Goal: Task Accomplishment & Management: Manage account settings

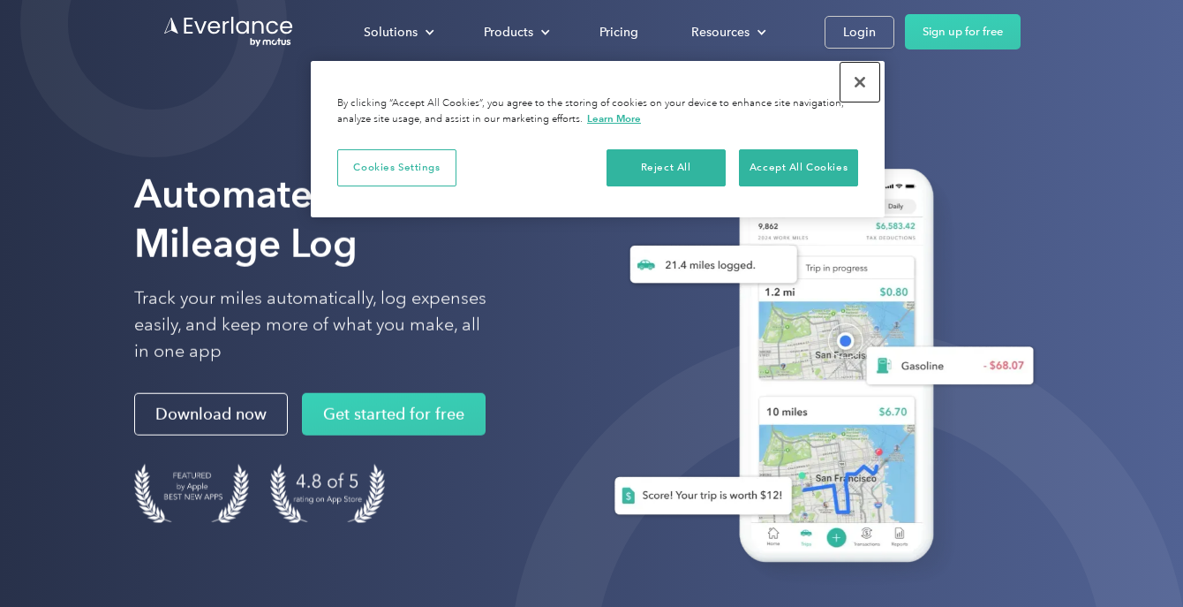
click at [856, 87] on button "Close" at bounding box center [860, 82] width 39 height 39
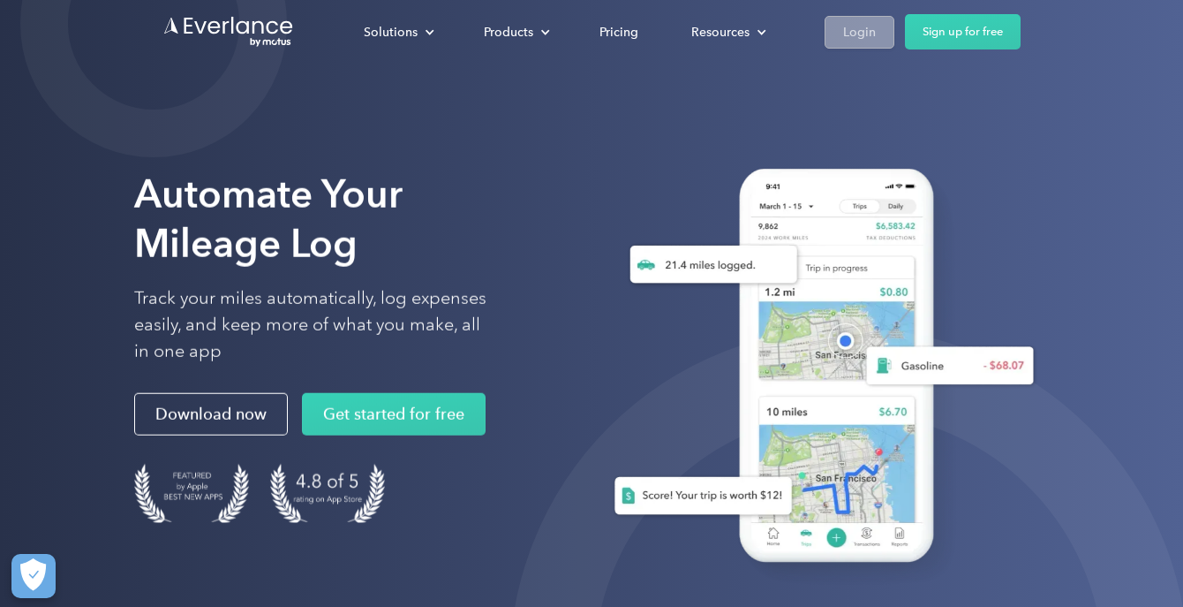
click at [857, 31] on div "Login" at bounding box center [859, 32] width 33 height 22
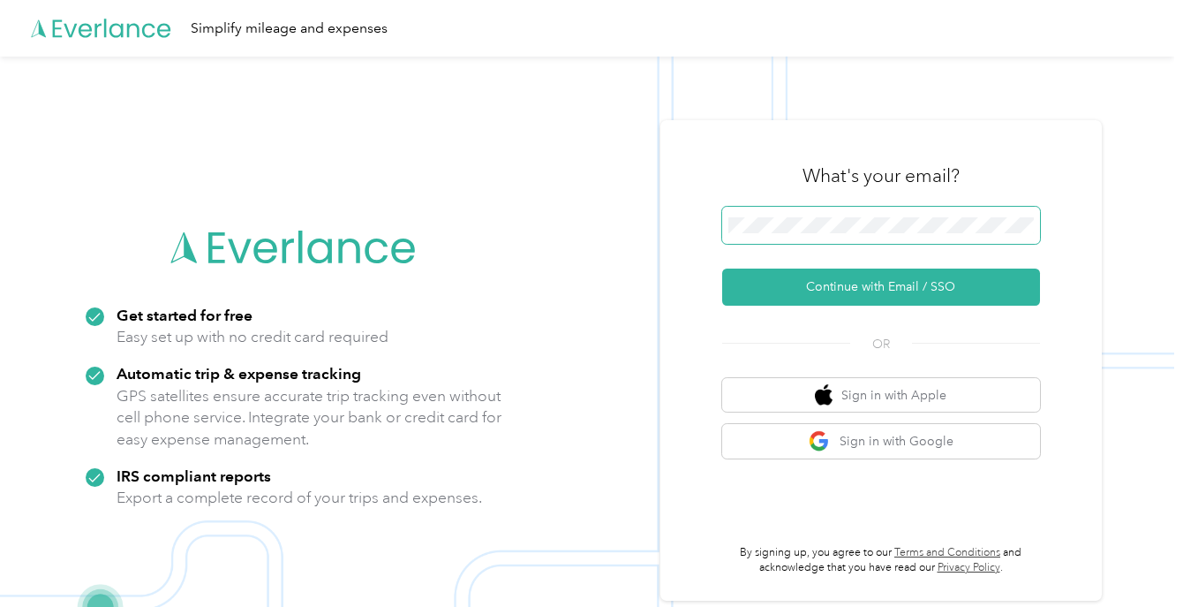
click at [827, 216] on span at bounding box center [881, 225] width 318 height 37
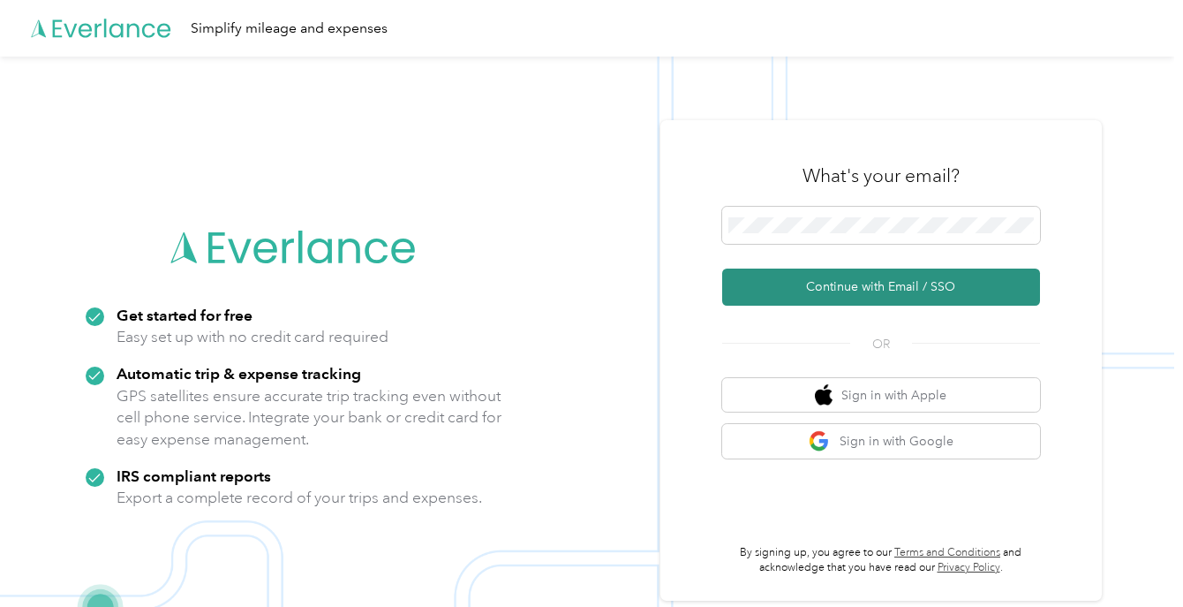
click at [866, 290] on button "Continue with Email / SSO" at bounding box center [881, 286] width 318 height 37
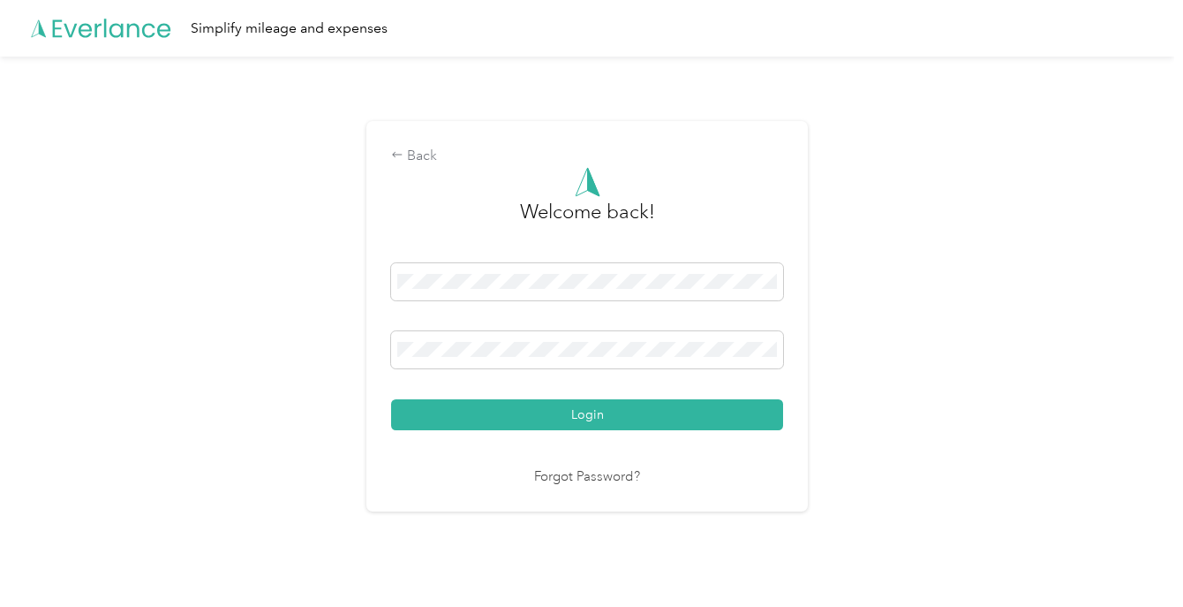
click at [554, 434] on div "Welcome back! Login Forgot Password?" at bounding box center [587, 327] width 392 height 320
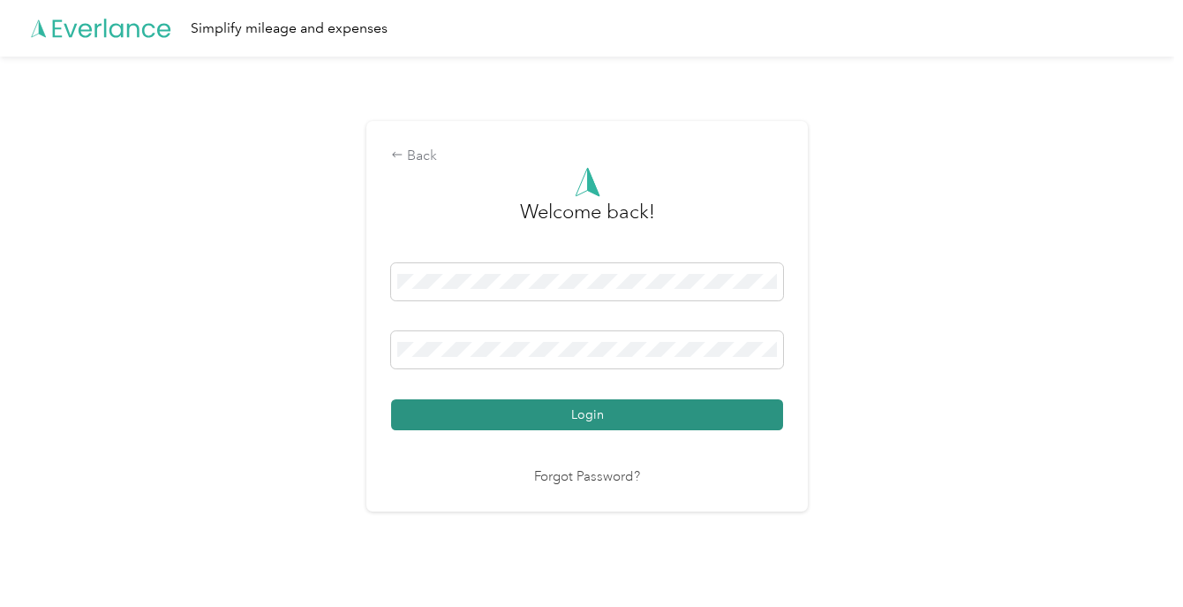
click at [558, 421] on button "Login" at bounding box center [587, 414] width 392 height 31
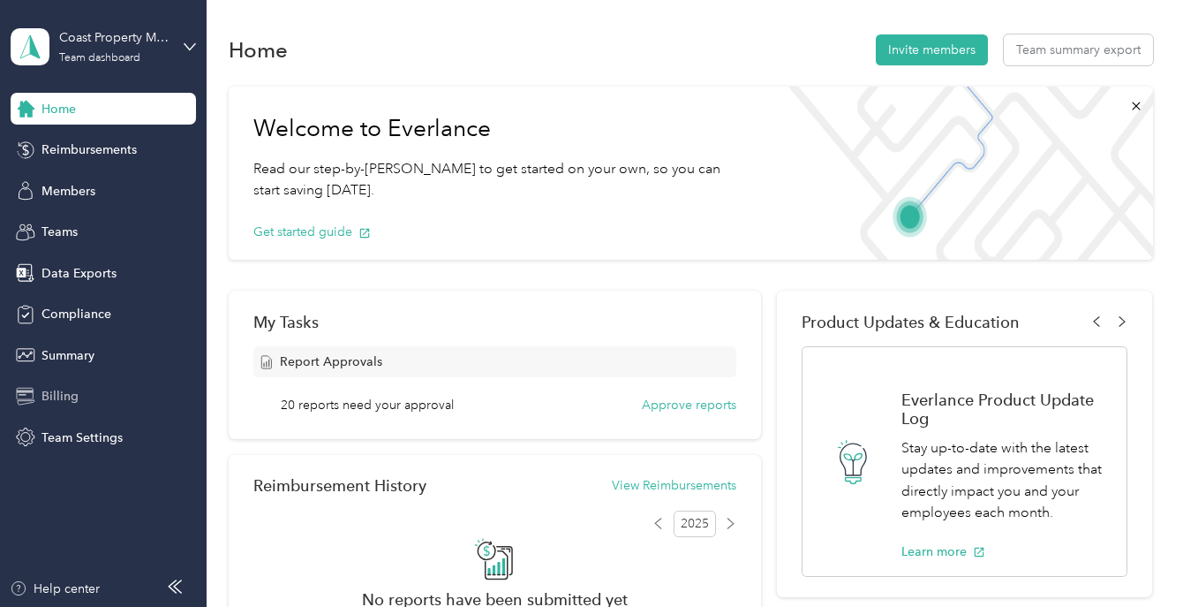
click at [60, 402] on span "Billing" at bounding box center [59, 396] width 37 height 19
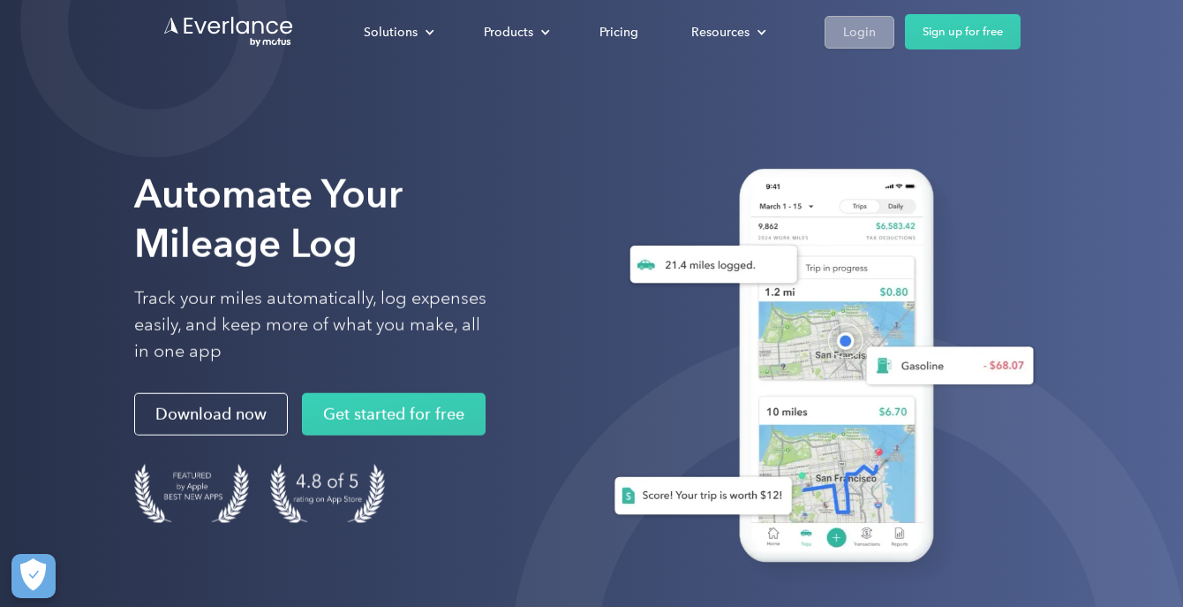
click at [843, 33] on div "Login" at bounding box center [859, 32] width 33 height 22
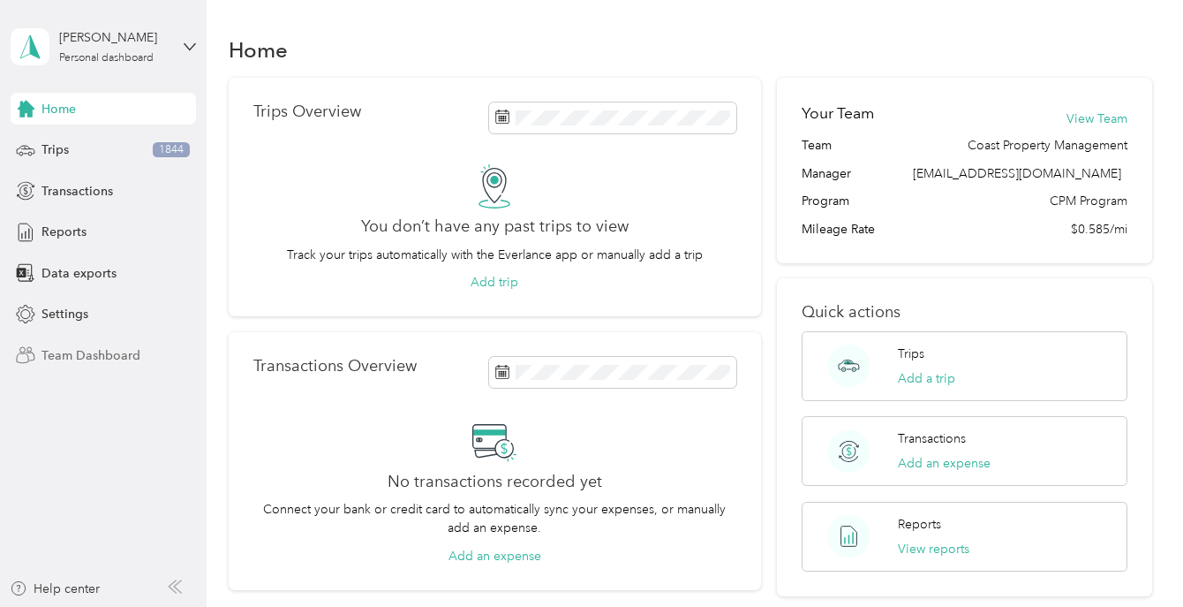
click at [84, 354] on span "Team Dashboard" at bounding box center [90, 355] width 99 height 19
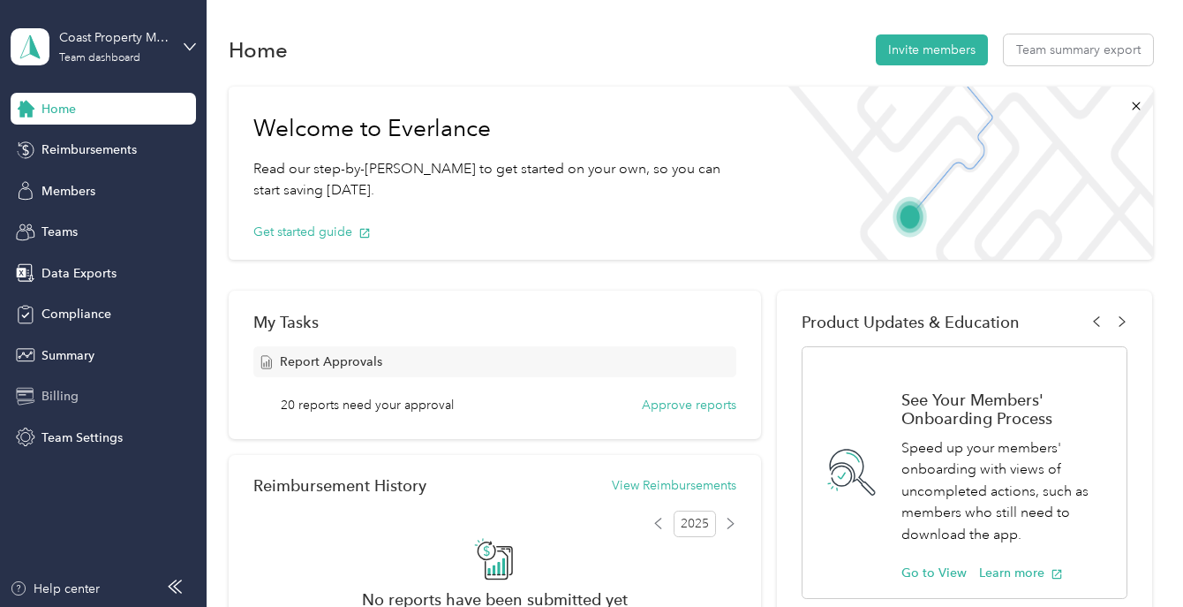
click at [72, 392] on span "Billing" at bounding box center [59, 396] width 37 height 19
